Goal: Information Seeking & Learning: Find specific fact

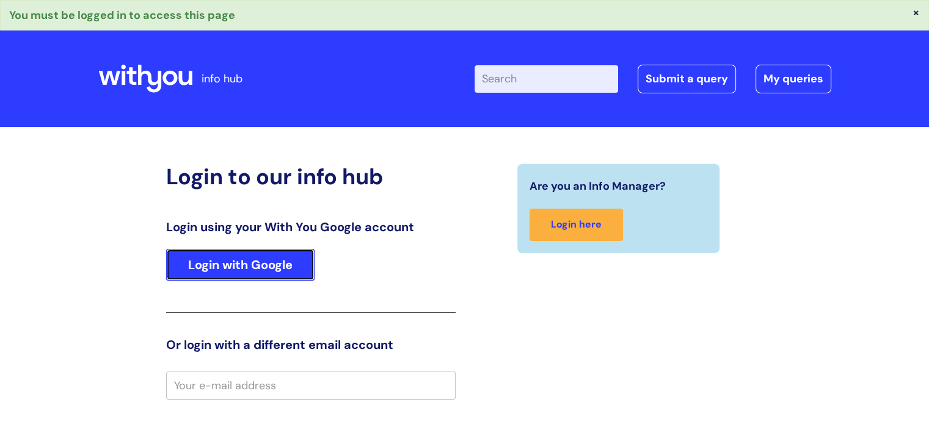
click at [254, 263] on link "Login with Google" at bounding box center [240, 265] width 148 height 32
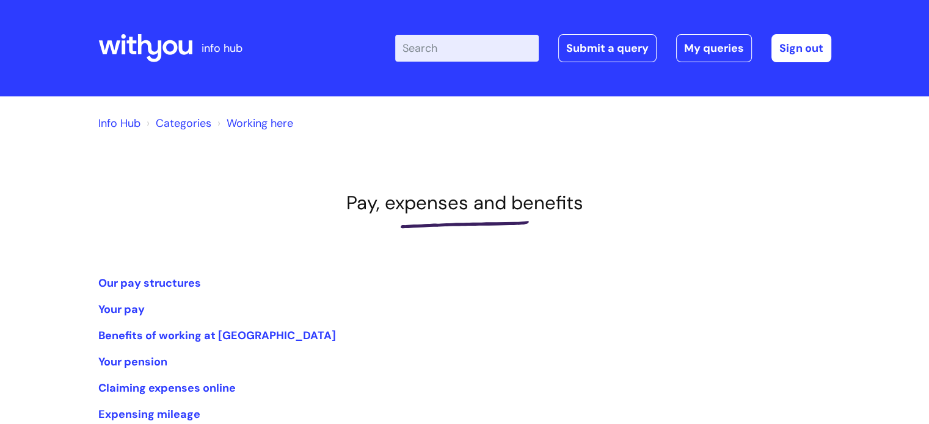
click at [451, 51] on input "Enter your search term here..." at bounding box center [466, 48] width 143 height 27
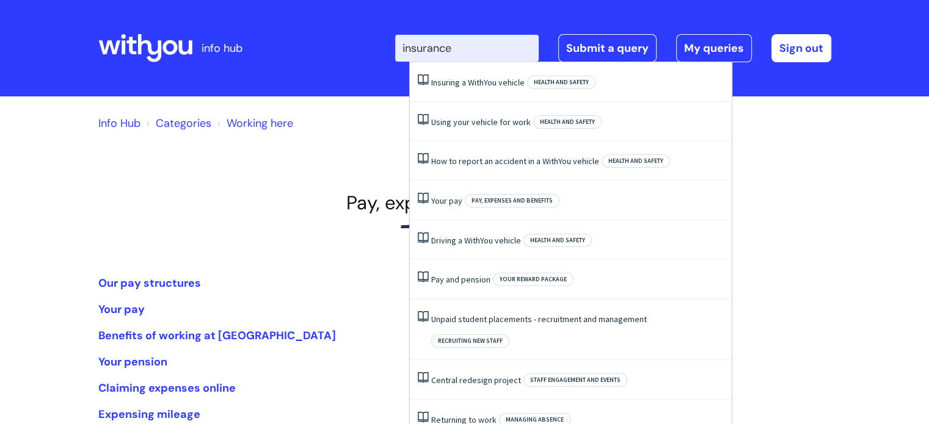
type input "insurance"
click button "Search" at bounding box center [0, 0] width 0 height 0
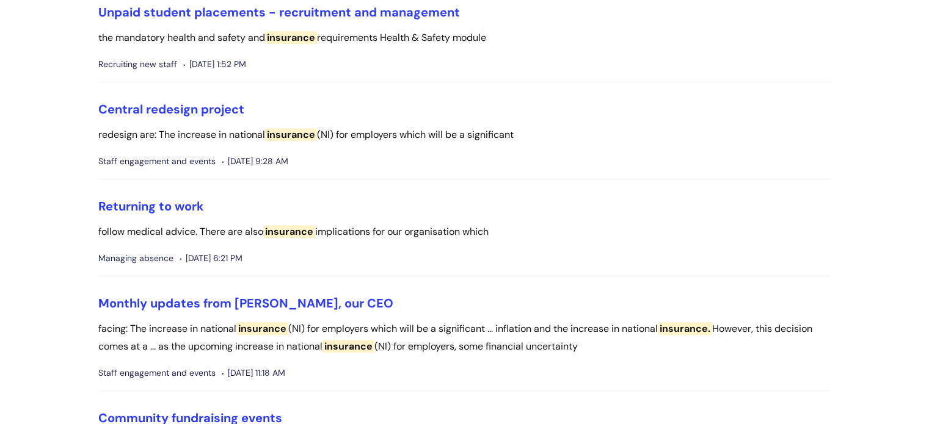
scroll to position [720, 0]
